Goal: Task Accomplishment & Management: Manage account settings

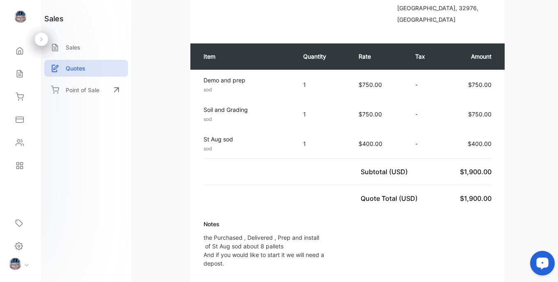
scroll to position [192, 0]
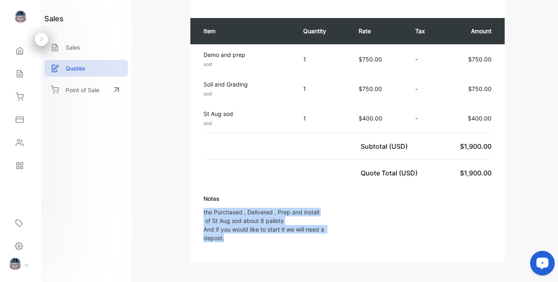
drag, startPoint x: 203, startPoint y: 179, endPoint x: 273, endPoint y: 208, distance: 76.3
click at [273, 208] on div "Notes the Purchased , Delivered , Prep and install of [GEOGRAPHIC_DATA] sod abo…" at bounding box center [347, 221] width 314 height 55
copy p "the Purchased , Delivered , Prep and install of St Aug sod about 8 pallets And …"
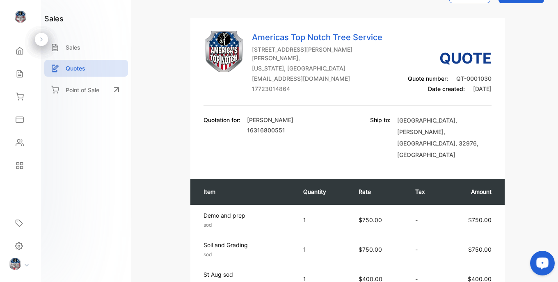
scroll to position [0, 0]
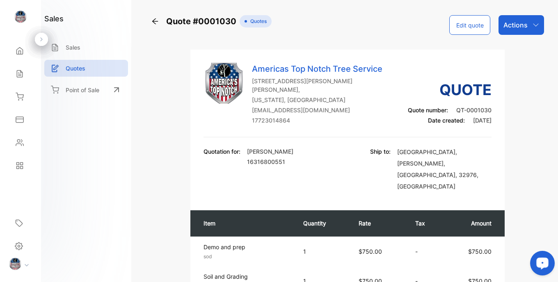
click at [460, 28] on button "Edit quote" at bounding box center [469, 25] width 41 height 20
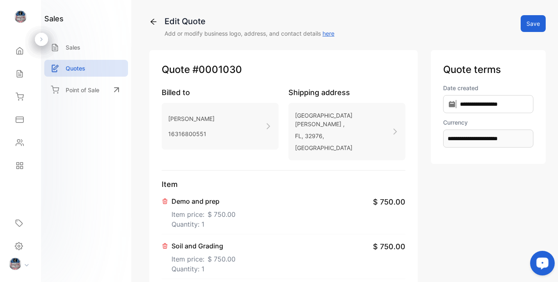
type input "**********"
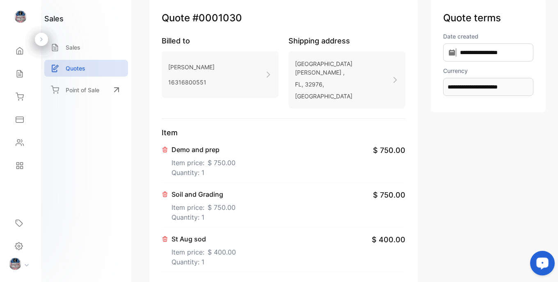
scroll to position [190, 0]
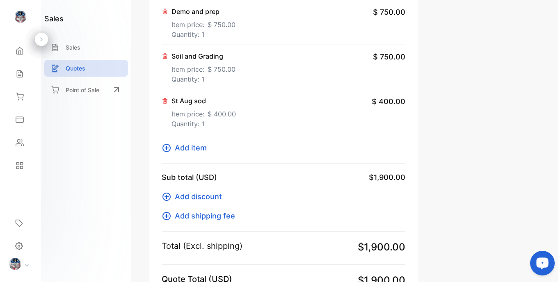
click at [213, 96] on p "St Aug sod" at bounding box center [203, 101] width 64 height 10
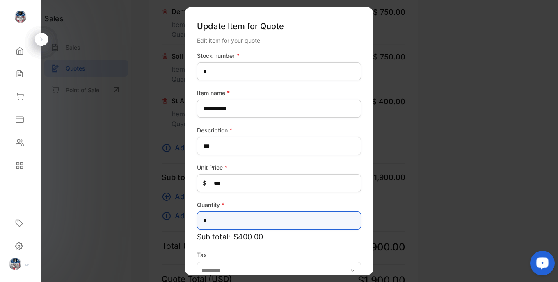
click at [236, 219] on input "*" at bounding box center [279, 221] width 164 height 18
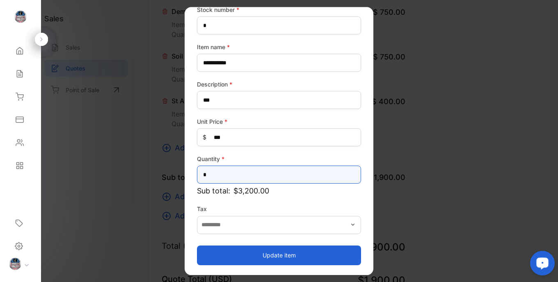
type input "*"
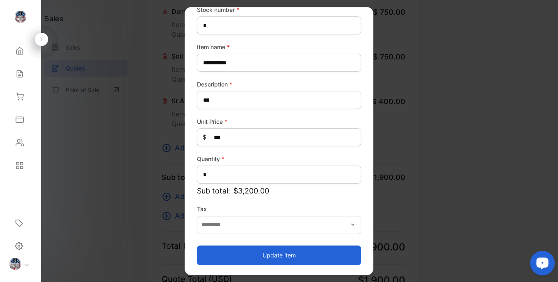
click at [283, 261] on button "Update item" at bounding box center [279, 256] width 164 height 20
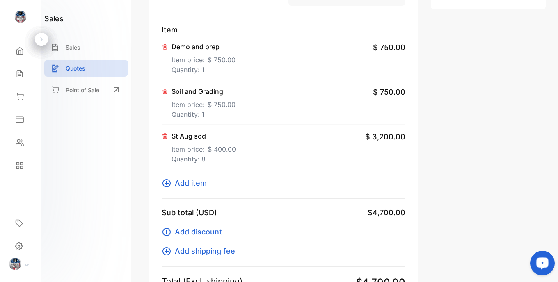
scroll to position [292, 0]
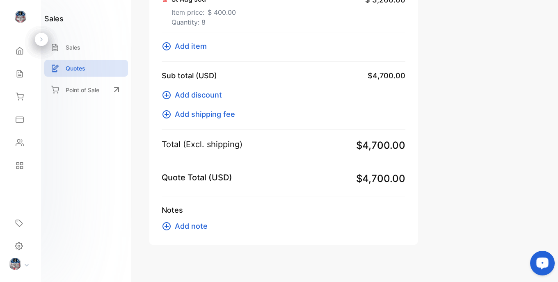
click at [199, 221] on span "Add note" at bounding box center [191, 226] width 33 height 11
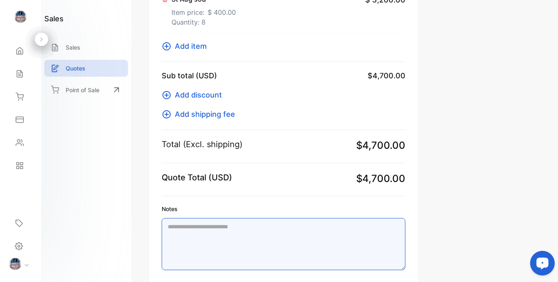
click at [199, 218] on textarea "Notes" at bounding box center [284, 244] width 244 height 52
paste textarea "**********"
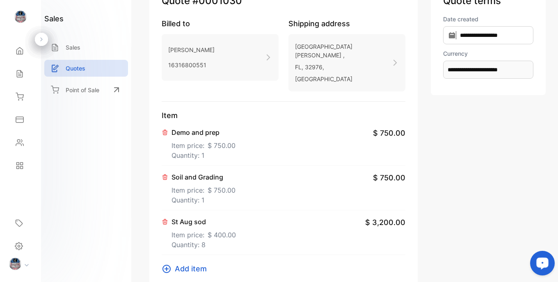
scroll to position [0, 0]
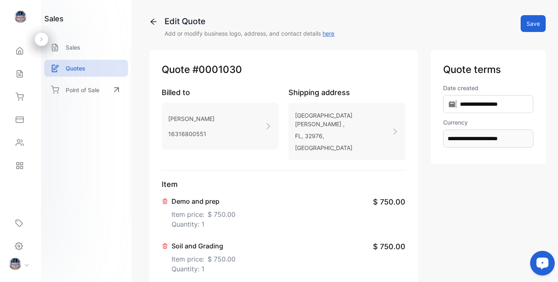
type textarea "**********"
click at [527, 25] on button "Save" at bounding box center [532, 23] width 25 height 17
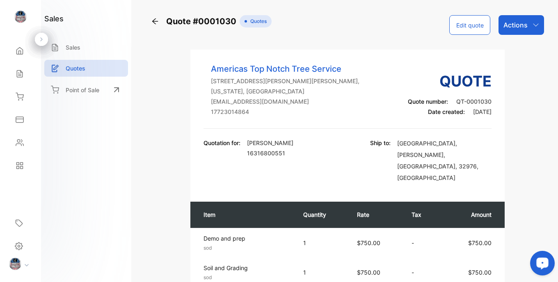
click at [465, 29] on button "Edit quote" at bounding box center [469, 25] width 41 height 20
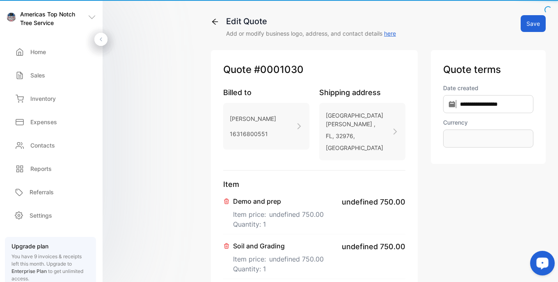
type input "**********"
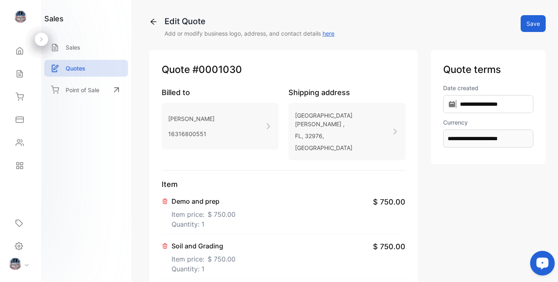
click at [176, 133] on p "16316800551" at bounding box center [191, 134] width 46 height 12
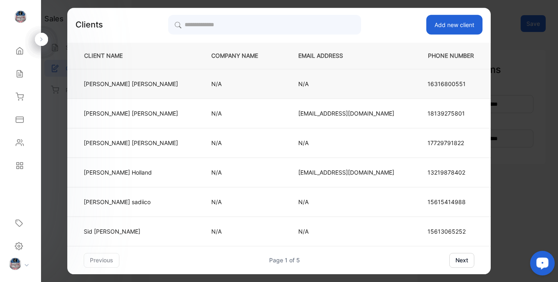
click at [244, 86] on p "N/A" at bounding box center [241, 84] width 60 height 9
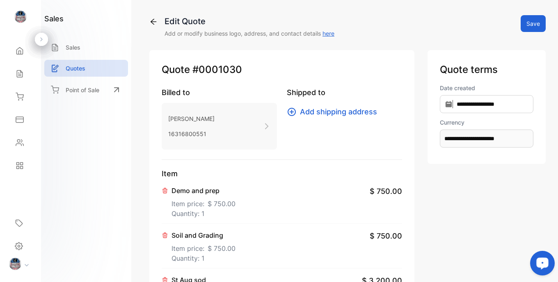
click at [202, 139] on p "16316800551" at bounding box center [191, 134] width 46 height 12
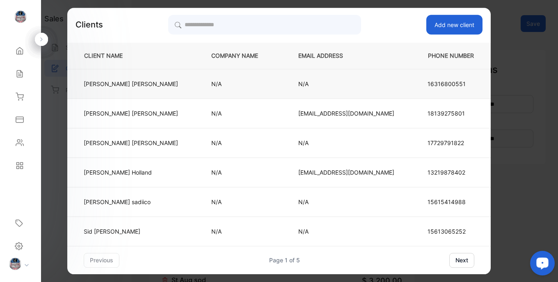
click at [229, 92] on td "N/A" at bounding box center [241, 84] width 87 height 30
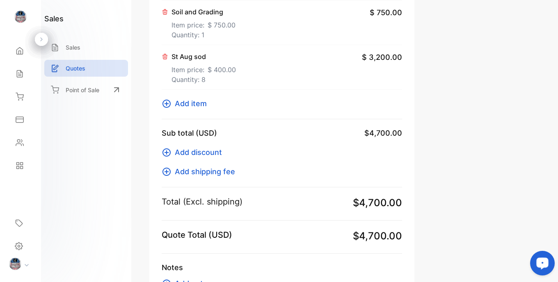
scroll to position [290, 0]
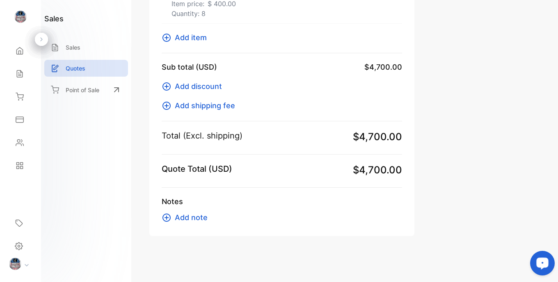
click at [187, 218] on span "Add note" at bounding box center [191, 217] width 33 height 11
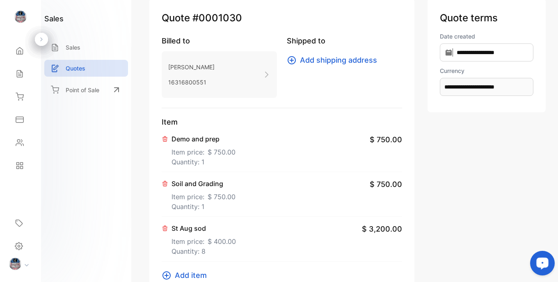
scroll to position [0, 0]
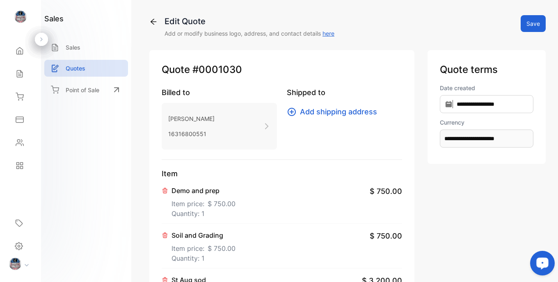
click at [520, 26] on button "Save" at bounding box center [532, 23] width 25 height 17
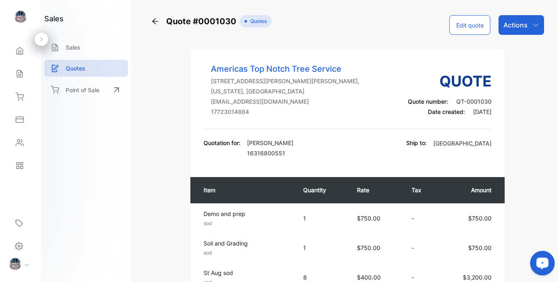
click at [506, 24] on p "Actions" at bounding box center [515, 25] width 24 height 10
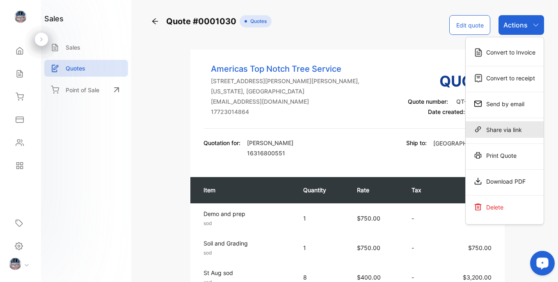
click at [509, 127] on div "Share via link" at bounding box center [504, 129] width 78 height 16
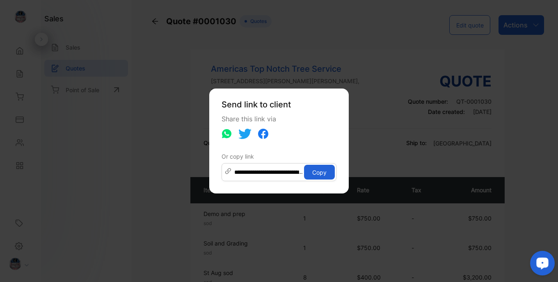
click at [318, 176] on button "Copy" at bounding box center [319, 172] width 31 height 15
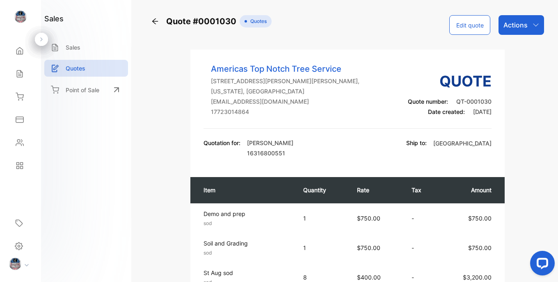
drag, startPoint x: 392, startPoint y: 70, endPoint x: 383, endPoint y: 96, distance: 27.8
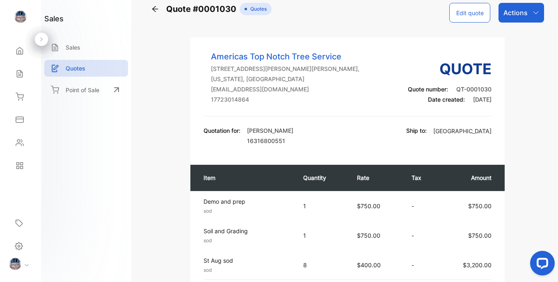
scroll to position [11, 0]
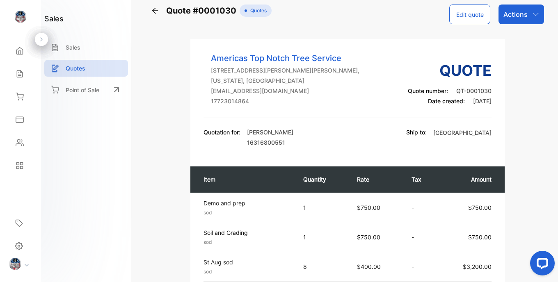
click at [473, 17] on button "Edit quote" at bounding box center [469, 15] width 41 height 20
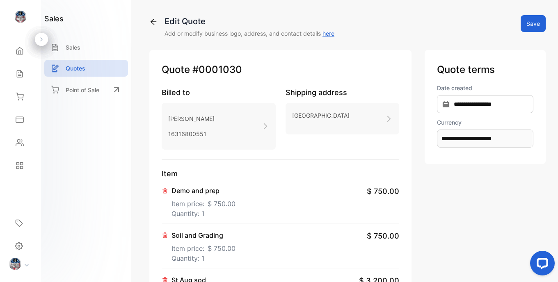
type input "**********"
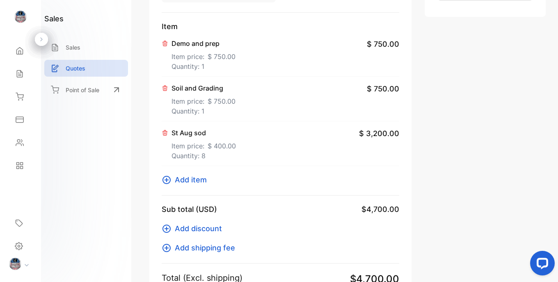
scroll to position [288, 0]
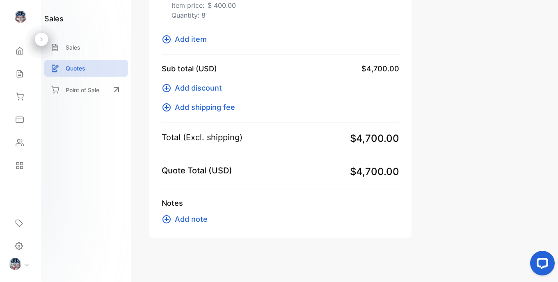
click at [185, 219] on span "Add note" at bounding box center [191, 219] width 33 height 11
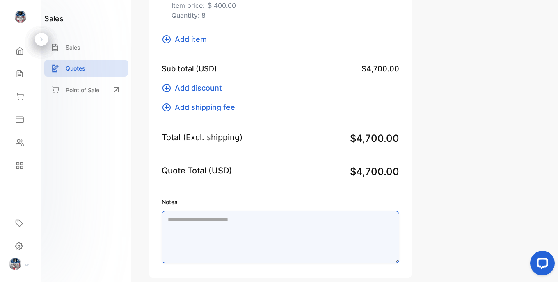
click at [192, 219] on textarea "Notes" at bounding box center [280, 237] width 237 height 52
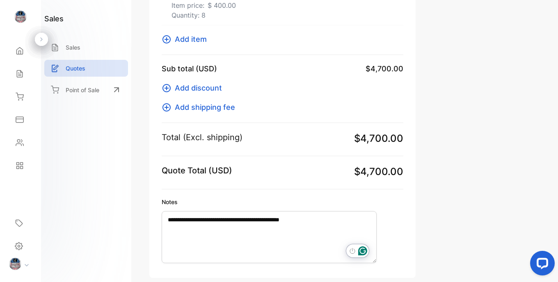
click at [364, 252] on icon "Open Grammarly. 0 Suggestions." at bounding box center [362, 250] width 9 height 9
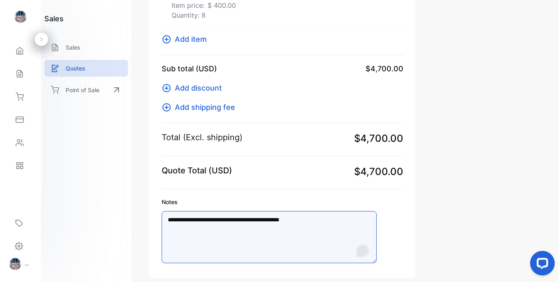
click at [327, 226] on textarea "**********" at bounding box center [269, 237] width 215 height 52
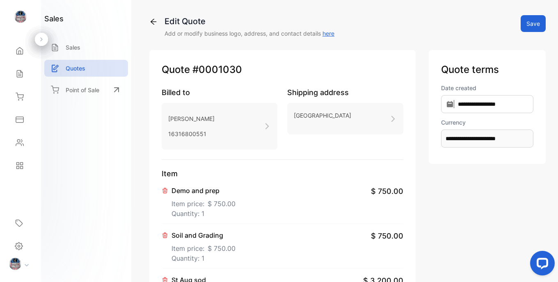
scroll to position [0, 0]
type textarea "**********"
click at [534, 22] on button "Save" at bounding box center [532, 23] width 25 height 17
